Goal: Check status

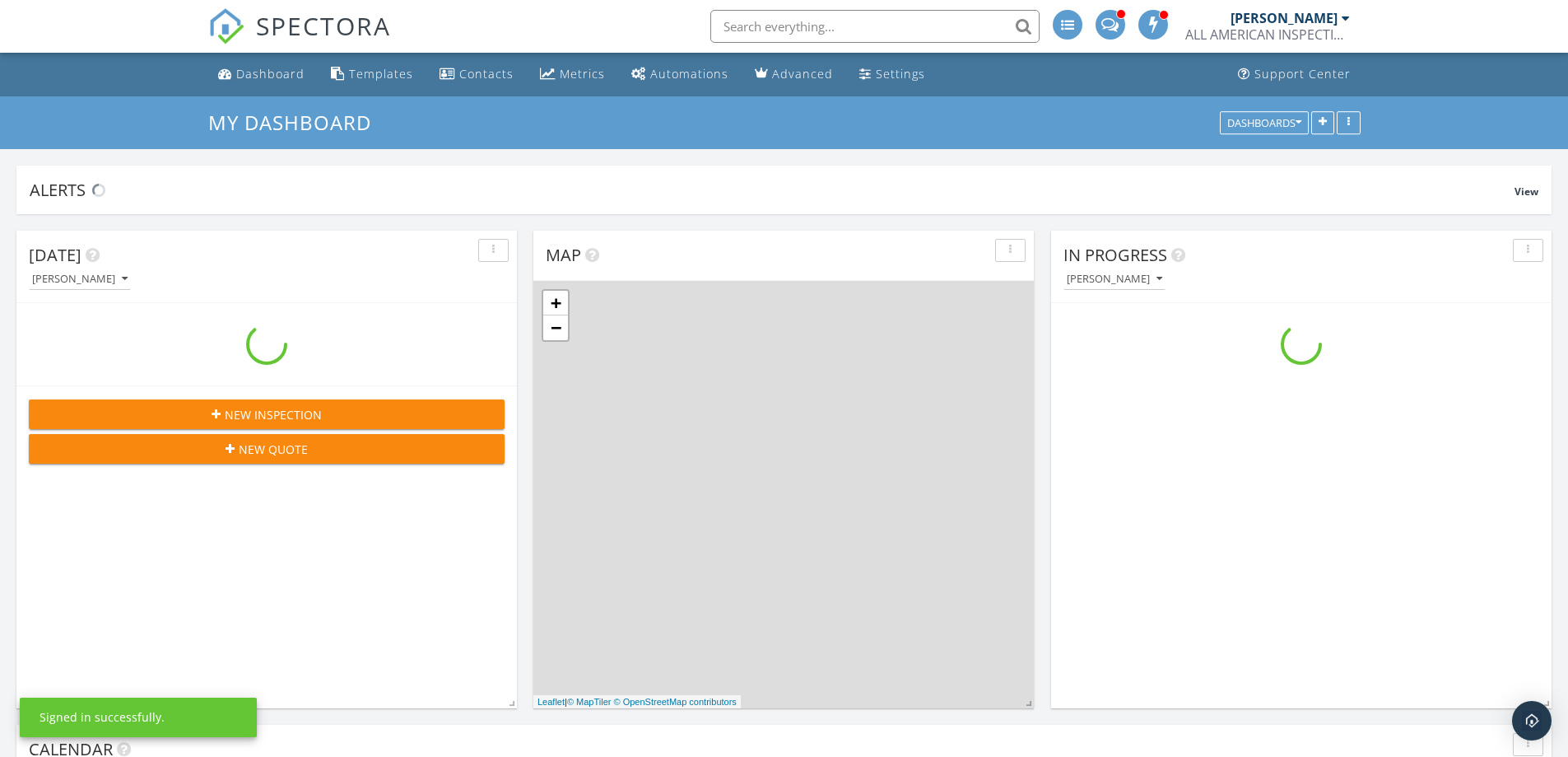
scroll to position [1525, 1594]
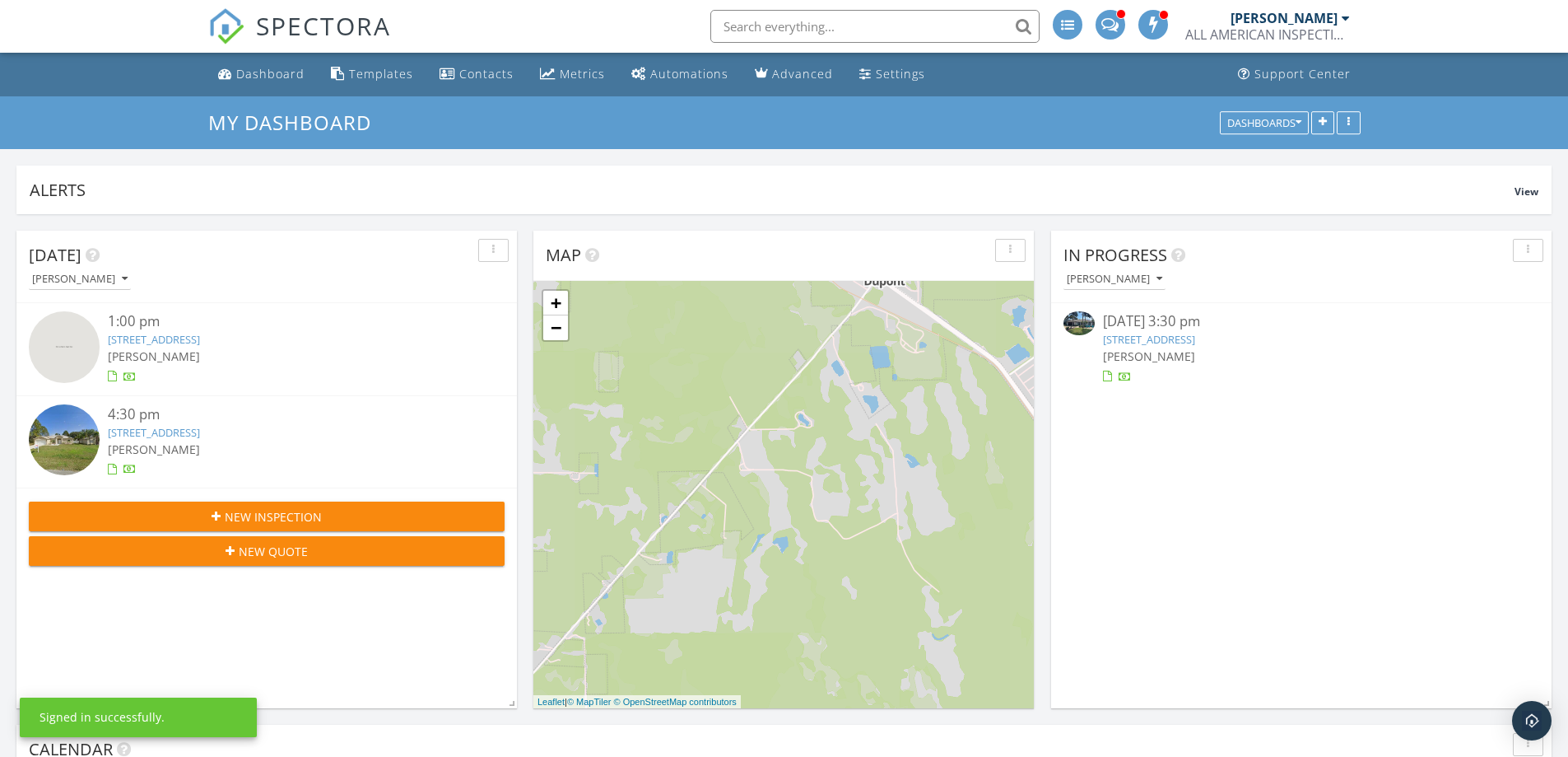
click at [796, 29] on input "text" at bounding box center [874, 26] width 330 height 33
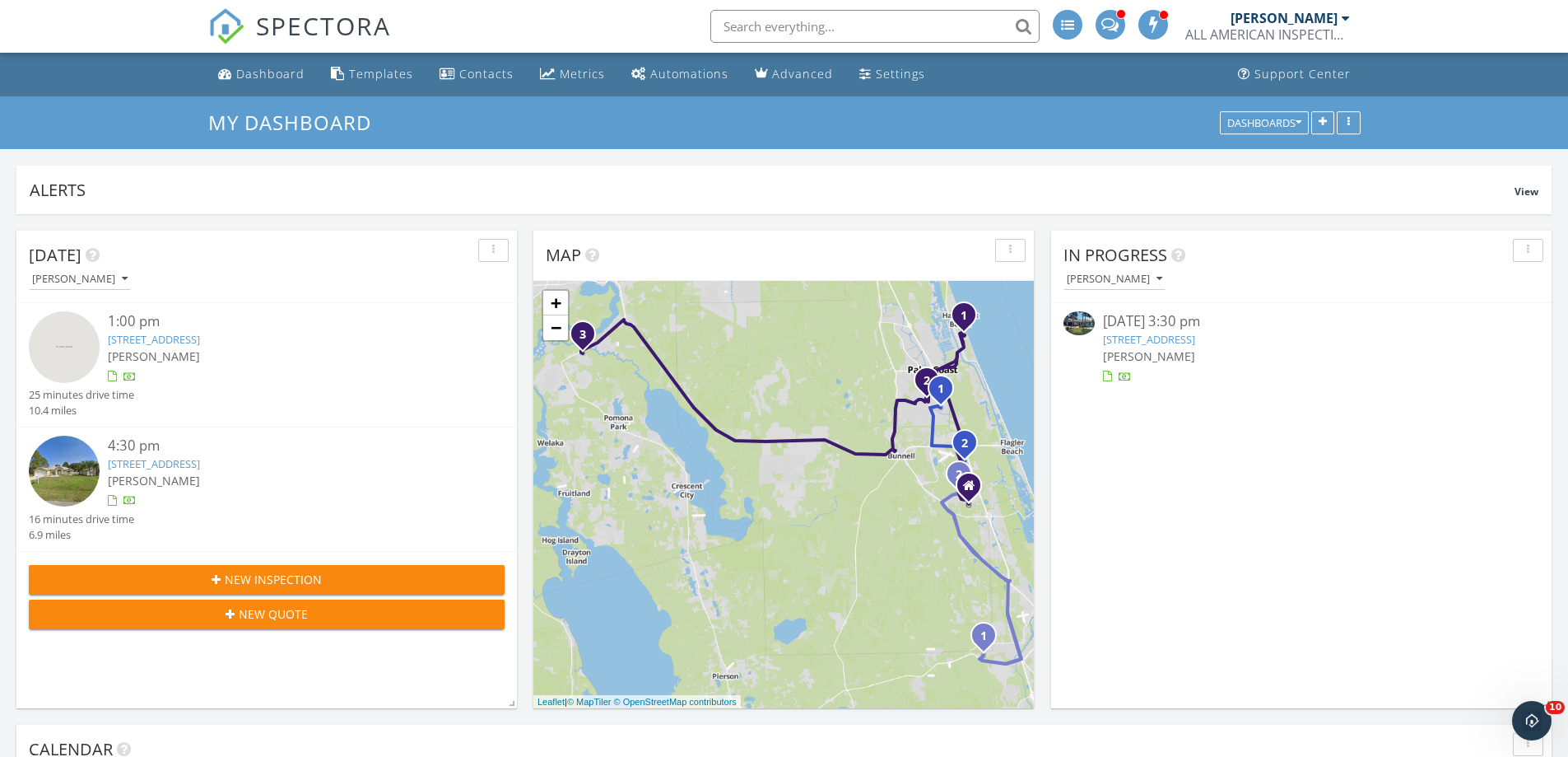
scroll to position [0, 0]
click at [882, 38] on input "text" at bounding box center [874, 26] width 330 height 33
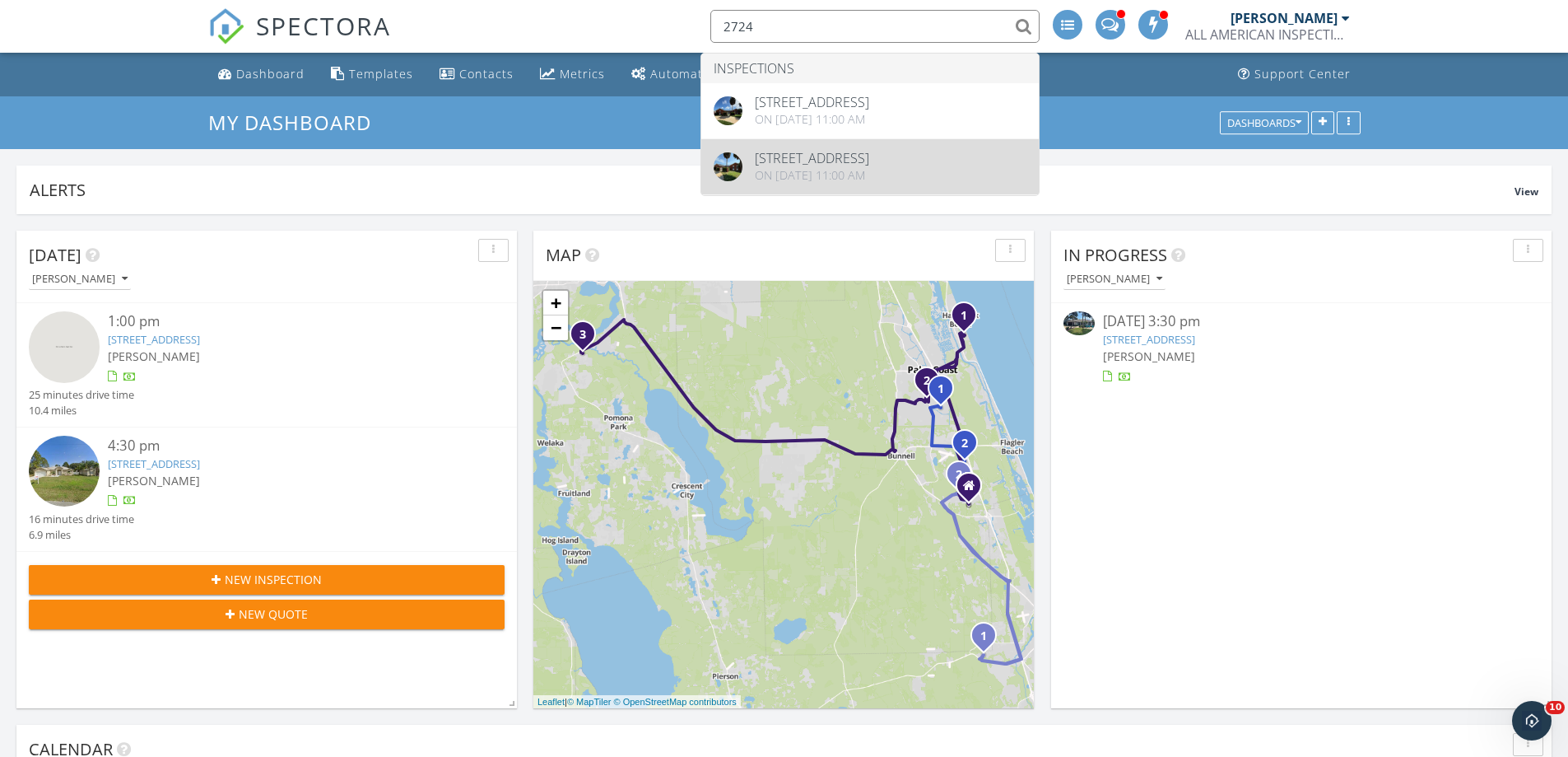
type input "2724"
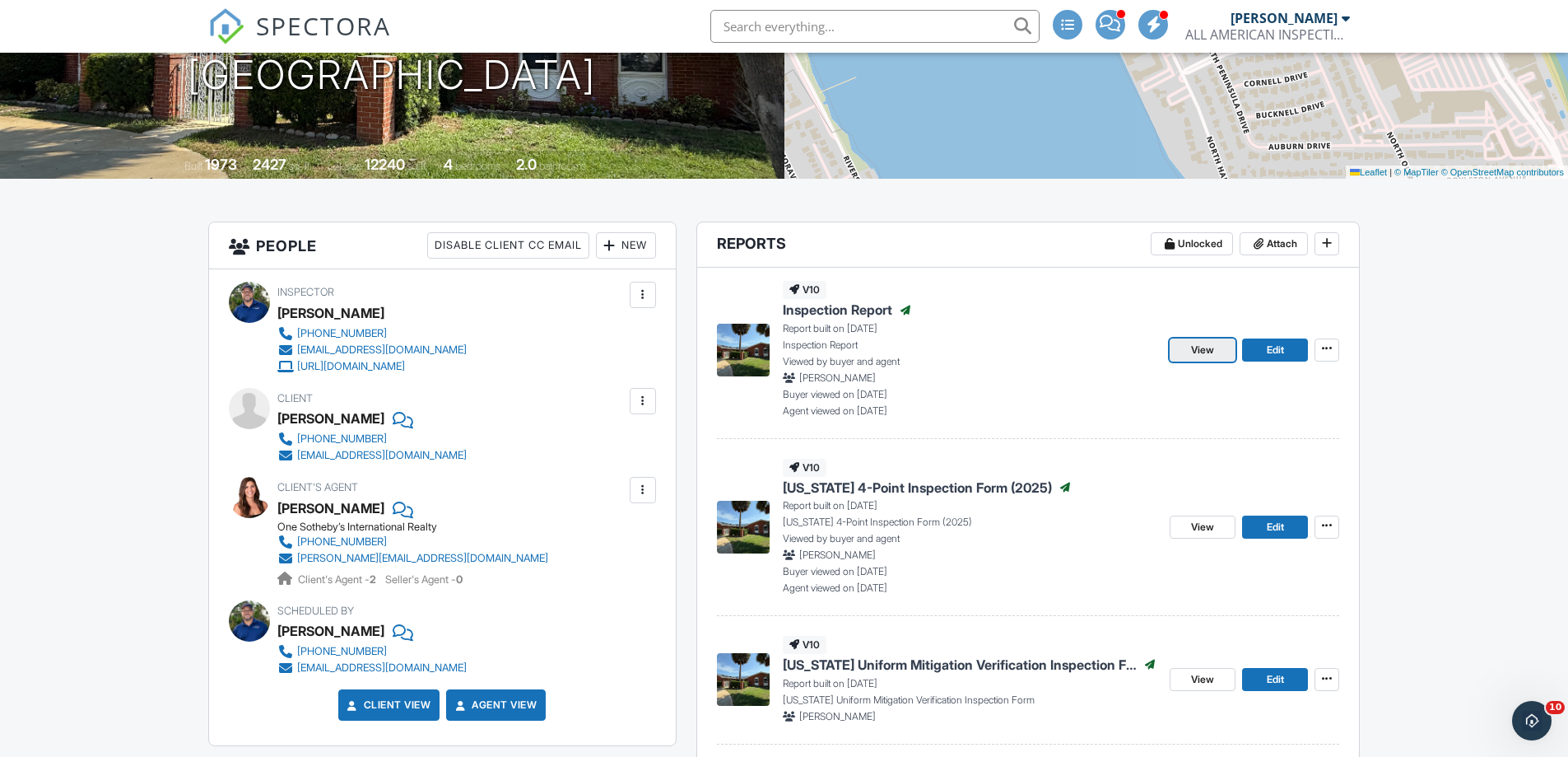
click at [1208, 351] on span "View" at bounding box center [1203, 349] width 23 height 17
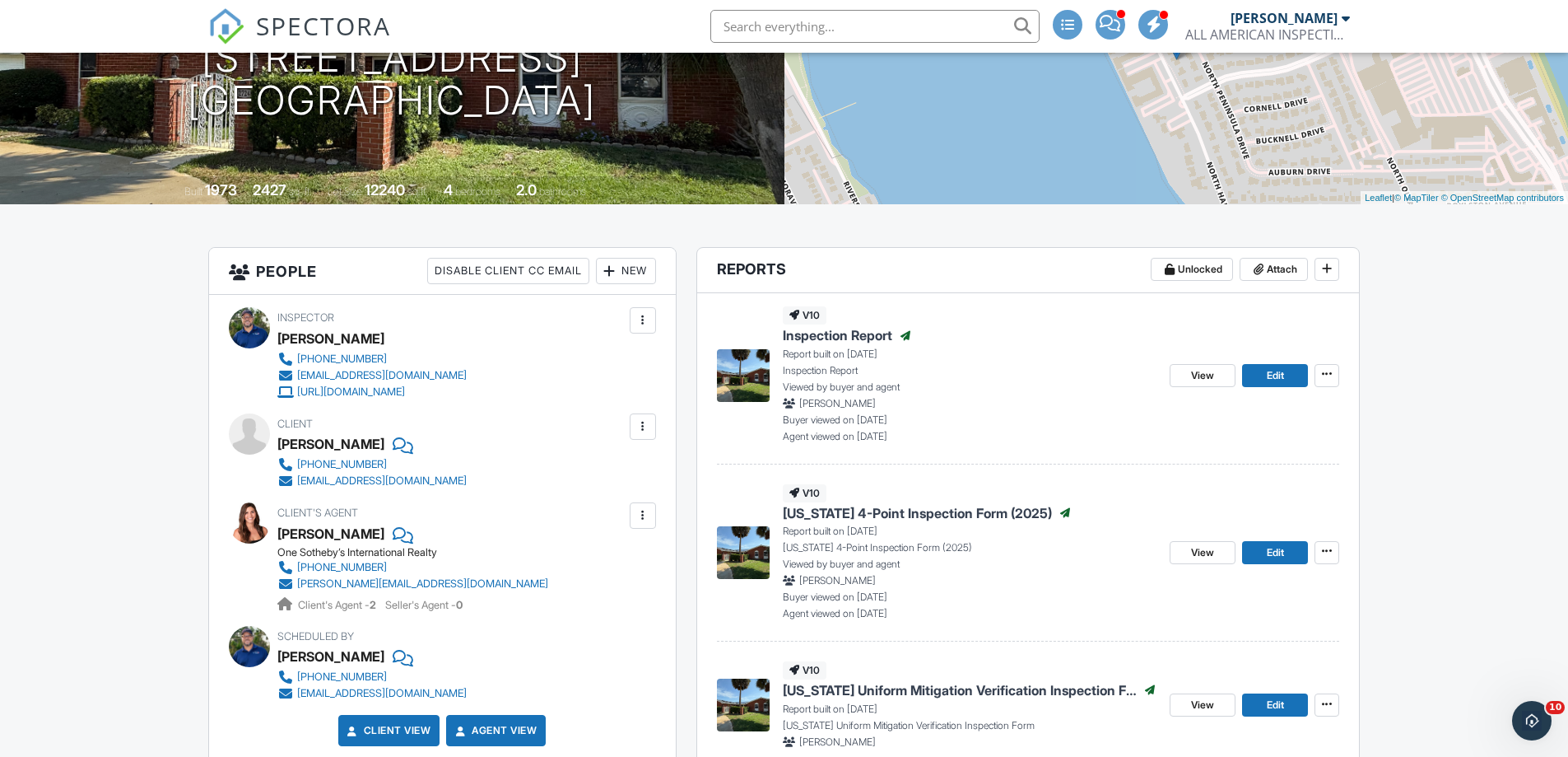
scroll to position [274, 0]
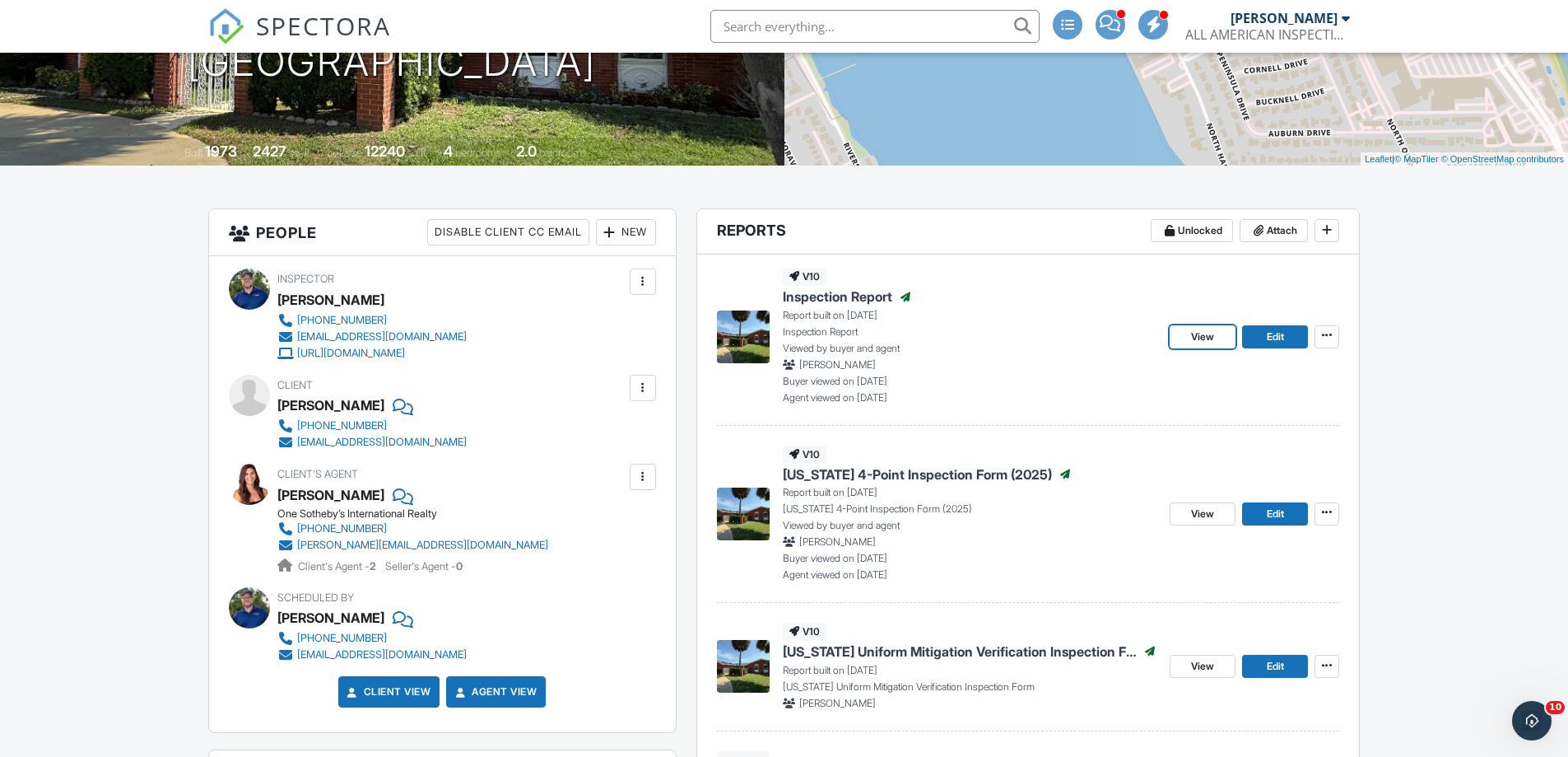
click at [1194, 333] on span "View" at bounding box center [1203, 337] width 23 height 17
